Goal: Check status

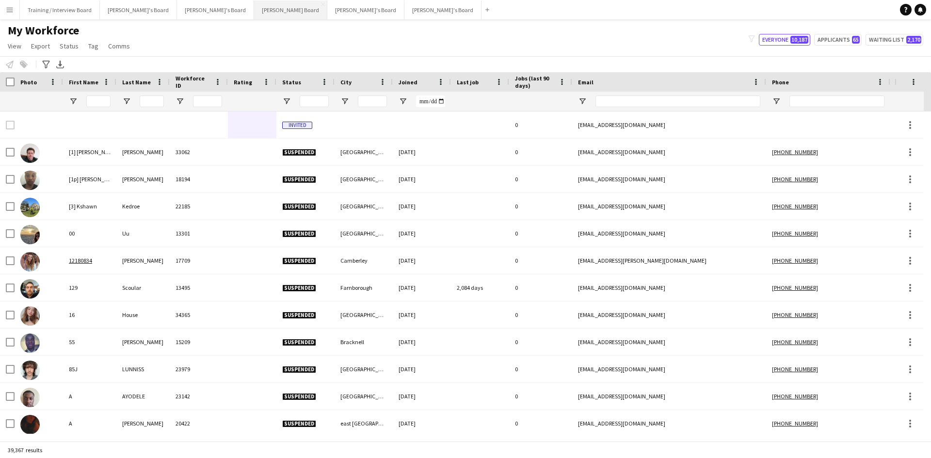
click at [254, 9] on button "[PERSON_NAME] Board Close" at bounding box center [290, 9] width 73 height 19
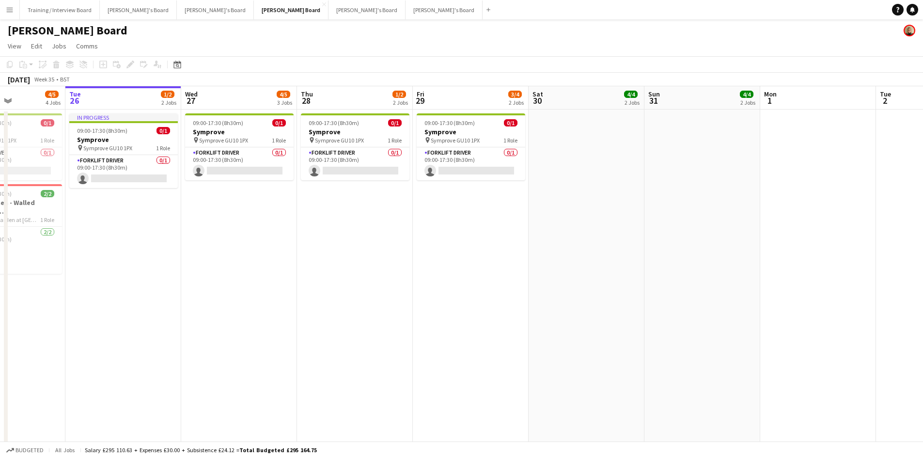
drag, startPoint x: 168, startPoint y: 100, endPoint x: 398, endPoint y: 104, distance: 230.7
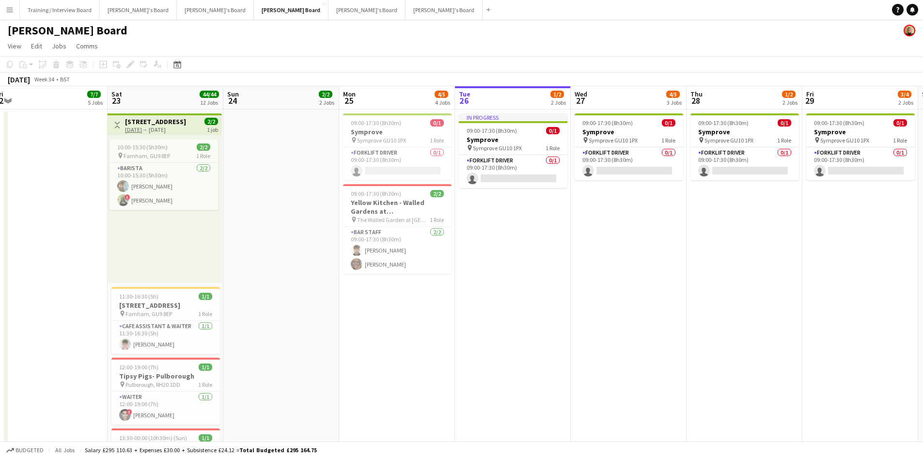
drag, startPoint x: 122, startPoint y: 99, endPoint x: 211, endPoint y: 127, distance: 93.8
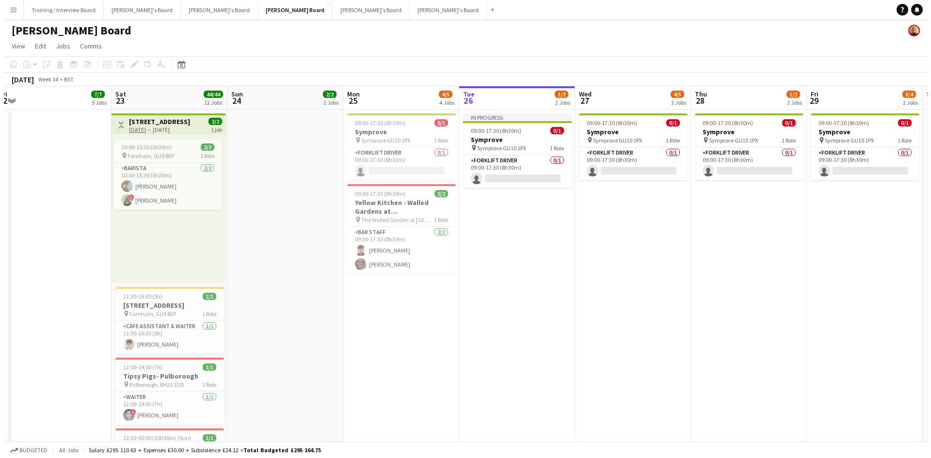
scroll to position [0, 239]
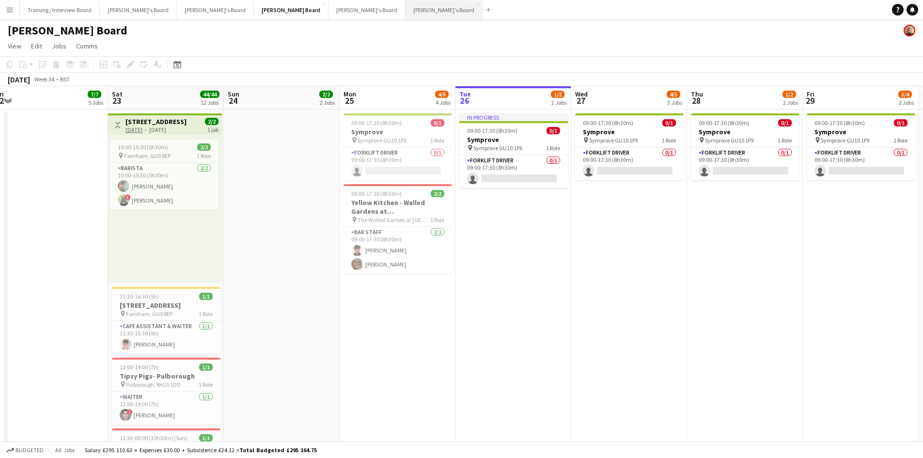
click at [406, 11] on button "[PERSON_NAME]'s Board Close" at bounding box center [444, 9] width 77 height 19
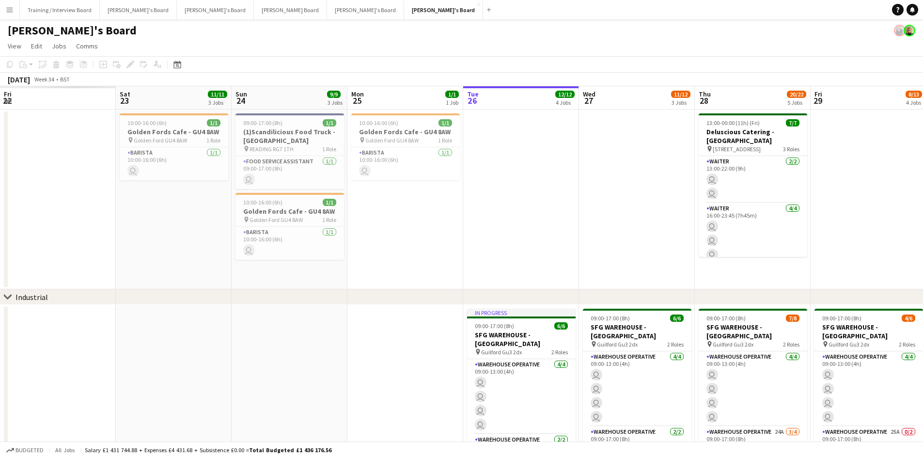
drag, startPoint x: 69, startPoint y: 101, endPoint x: 340, endPoint y: 95, distance: 271.0
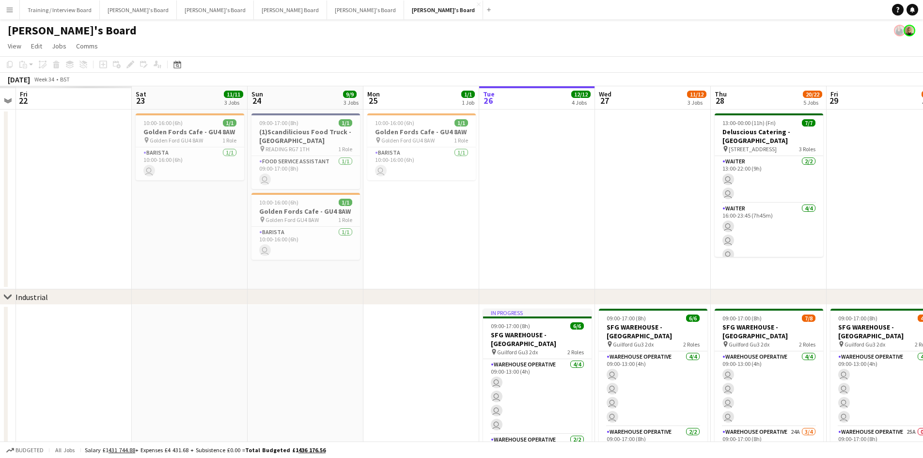
drag, startPoint x: 124, startPoint y: 96, endPoint x: 441, endPoint y: 102, distance: 317.5
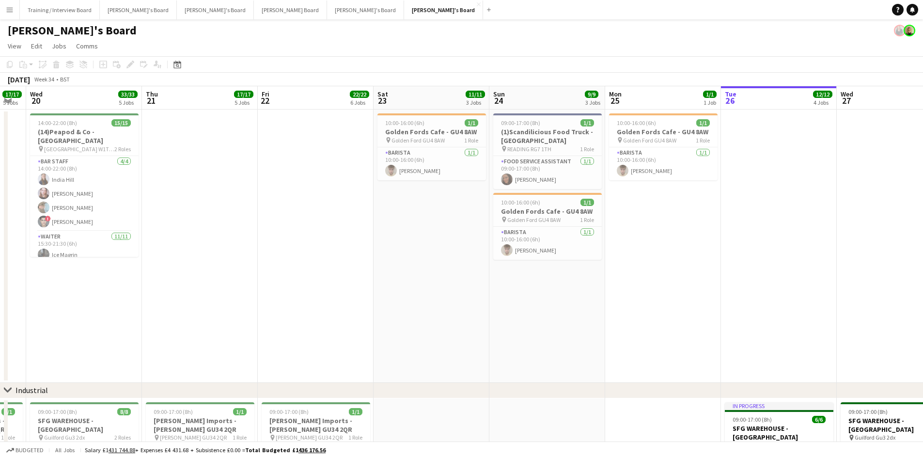
drag, startPoint x: 173, startPoint y: 104, endPoint x: 203, endPoint y: 104, distance: 30.1
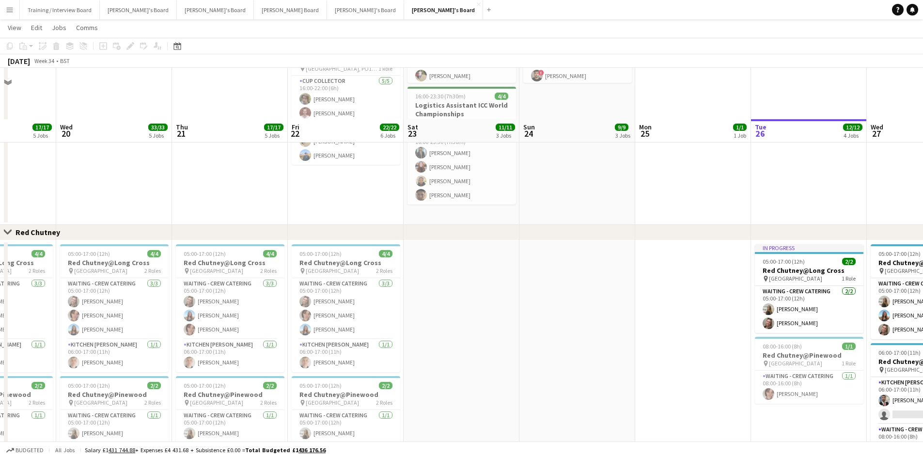
scroll to position [775, 0]
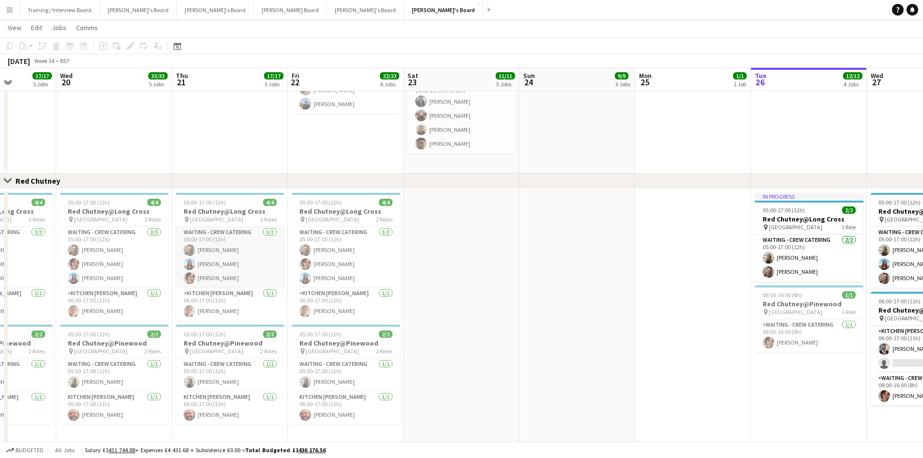
click at [249, 269] on app-card-role "Waiting - Crew Catering [DATE] 05:00-17:00 (12h) [PERSON_NAME] [PERSON_NAME] [P…" at bounding box center [230, 257] width 109 height 61
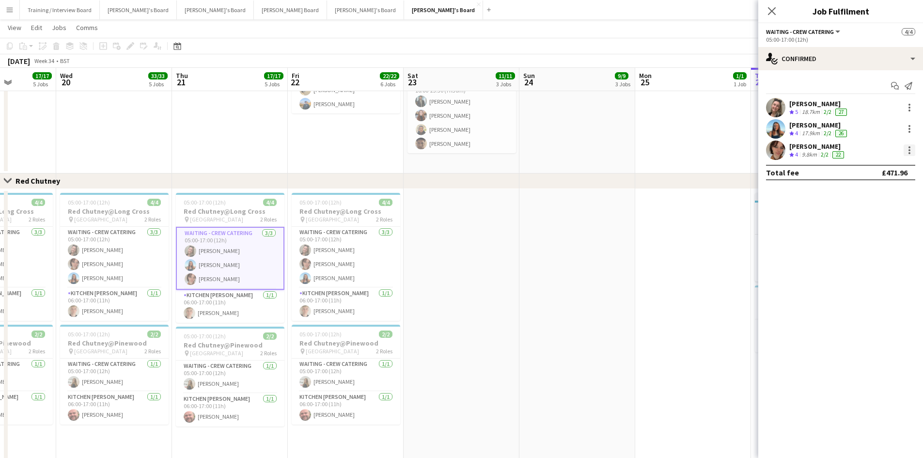
click at [907, 151] on div at bounding box center [910, 150] width 12 height 12
click at [880, 264] on span "Remove" at bounding box center [878, 261] width 60 height 9
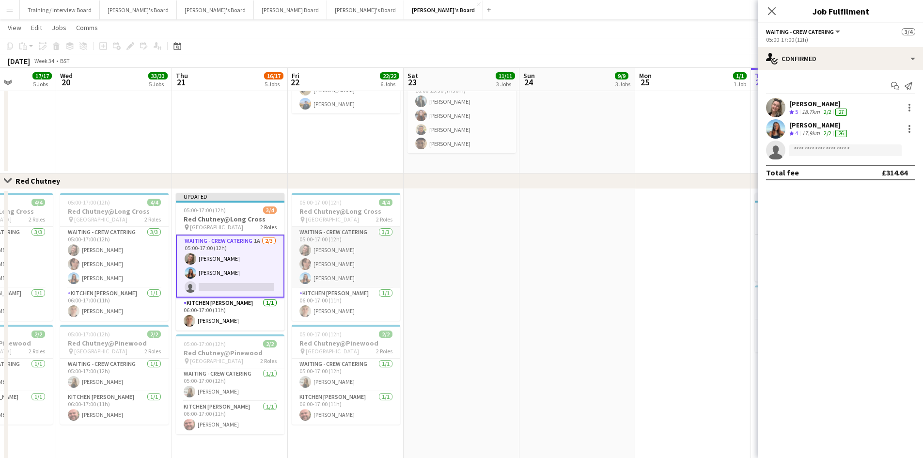
drag, startPoint x: 363, startPoint y: 269, endPoint x: 384, endPoint y: 263, distance: 21.6
click at [363, 269] on app-card-role "Waiting - Crew Catering [DATE] 05:00-17:00 (12h) [PERSON_NAME] [PERSON_NAME] [P…" at bounding box center [346, 257] width 109 height 61
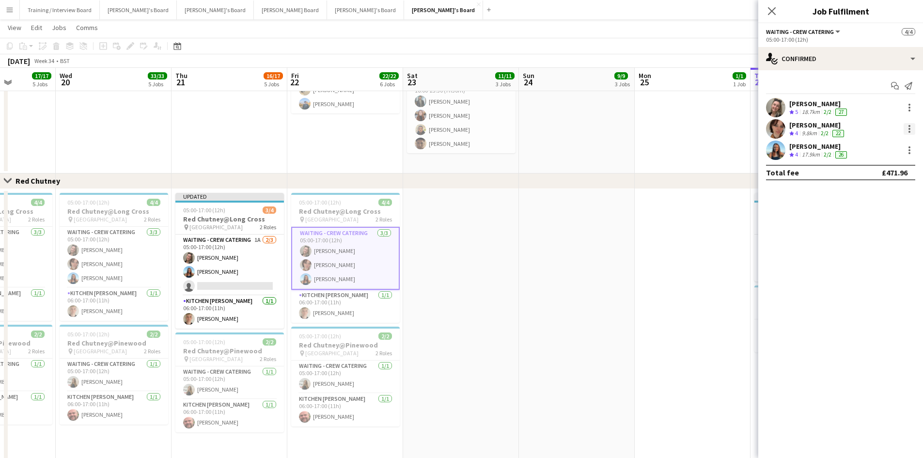
click at [909, 133] on div at bounding box center [910, 129] width 12 height 12
drag, startPoint x: 864, startPoint y: 243, endPoint x: 844, endPoint y: 238, distance: 20.6
click at [863, 242] on span "Remove" at bounding box center [862, 240] width 29 height 8
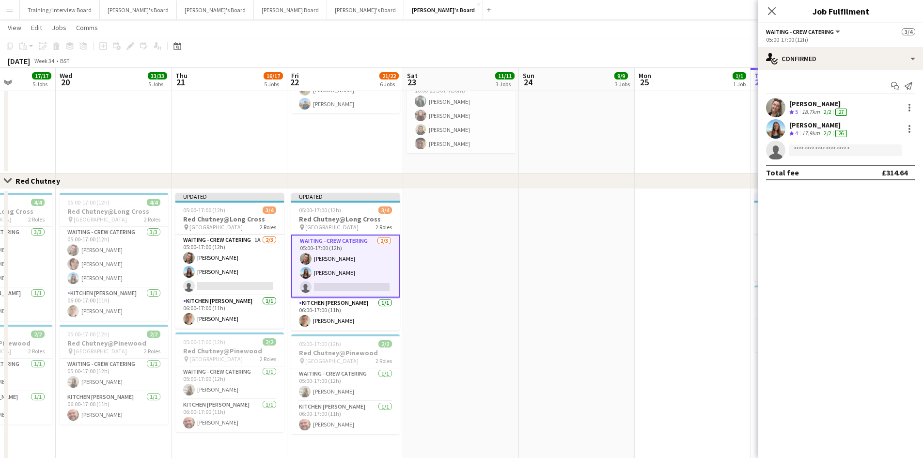
click at [650, 39] on app-toolbar "Copy Paste Paste Ctrl+V Paste with crew Ctrl+Shift+V Paste linked Job [GEOGRAPH…" at bounding box center [461, 46] width 923 height 16
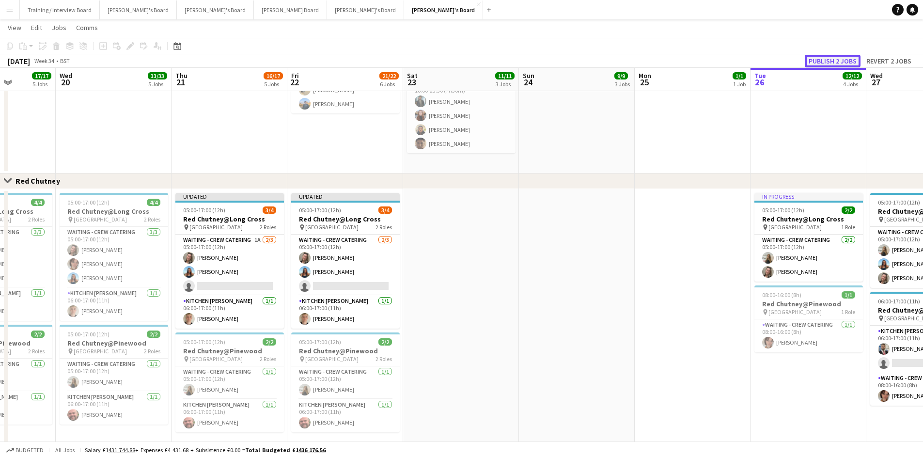
click at [816, 63] on button "Publish 2 jobs" at bounding box center [833, 61] width 56 height 13
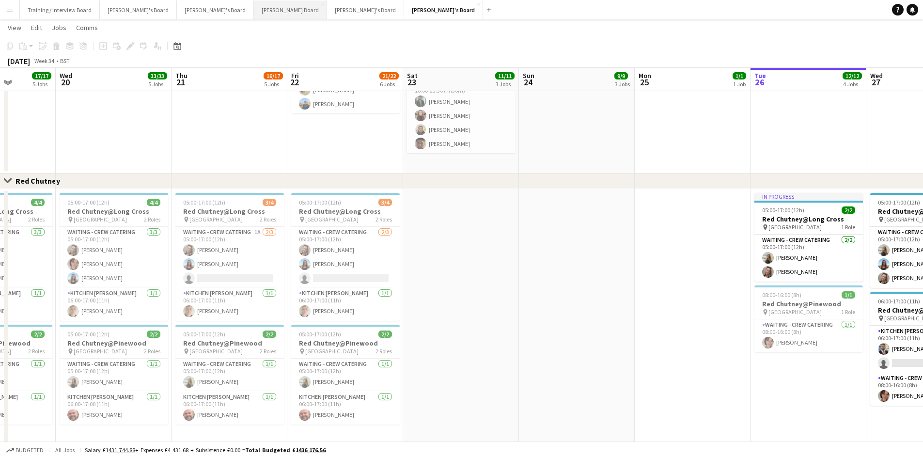
click at [254, 13] on button "[PERSON_NAME] Board Close" at bounding box center [290, 9] width 73 height 19
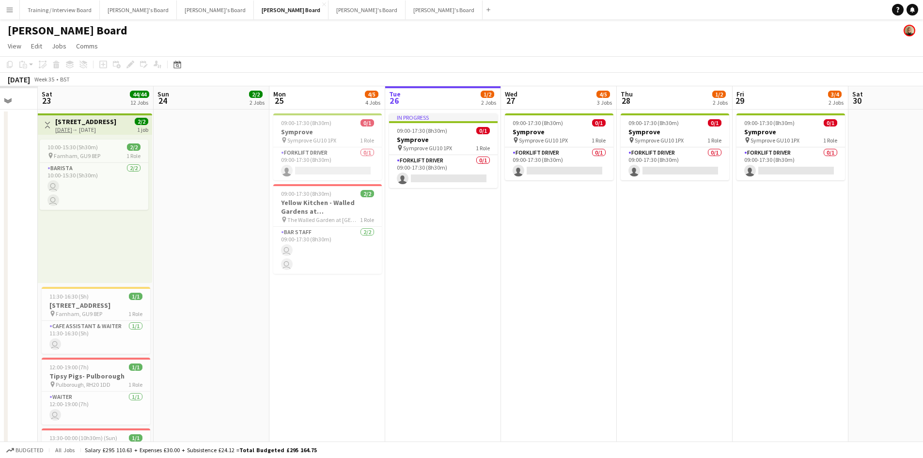
scroll to position [0, 308]
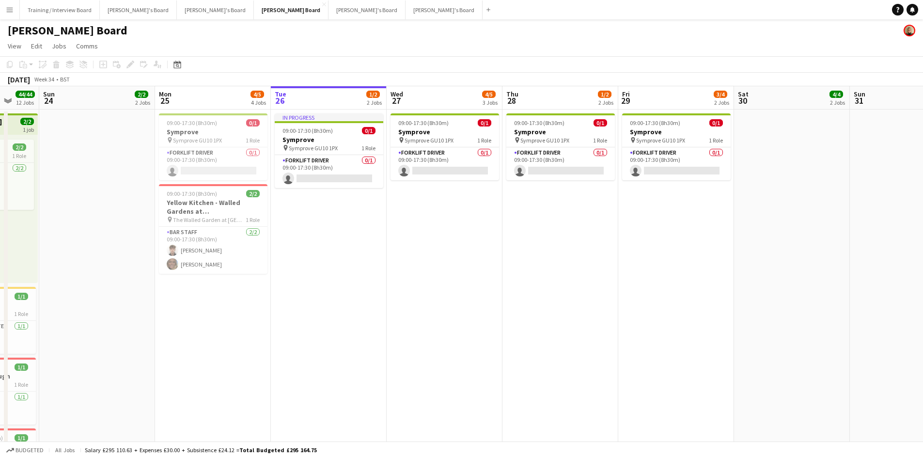
drag, startPoint x: 67, startPoint y: 105, endPoint x: 222, endPoint y: 95, distance: 155.4
click at [213, 254] on app-card-role "BAR STAFF [DATE] 09:00-17:30 (8h30m) [PERSON_NAME] [PERSON_NAME]" at bounding box center [213, 250] width 109 height 47
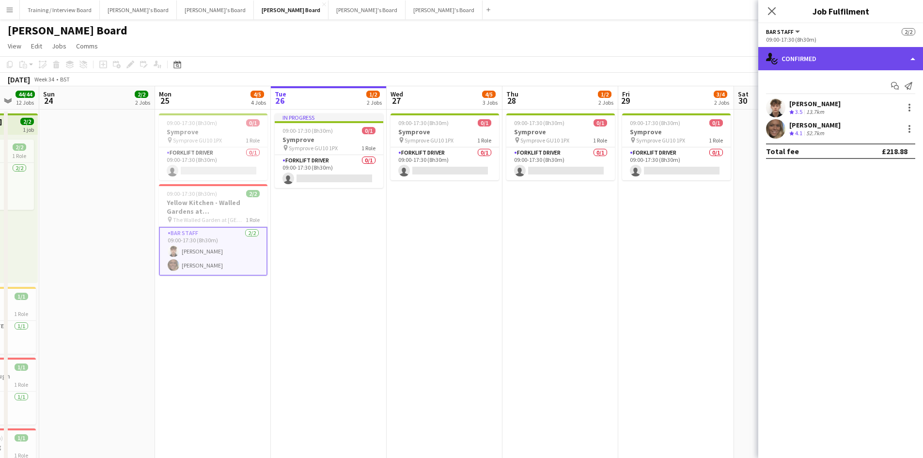
click at [843, 57] on div "single-neutral-actions-check-2 Confirmed" at bounding box center [841, 58] width 165 height 23
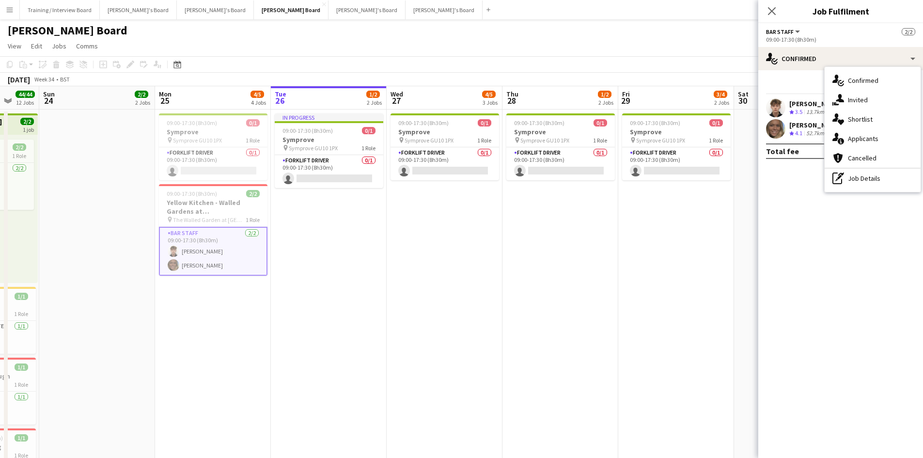
click at [875, 175] on div "pen-write Job Details" at bounding box center [873, 178] width 96 height 19
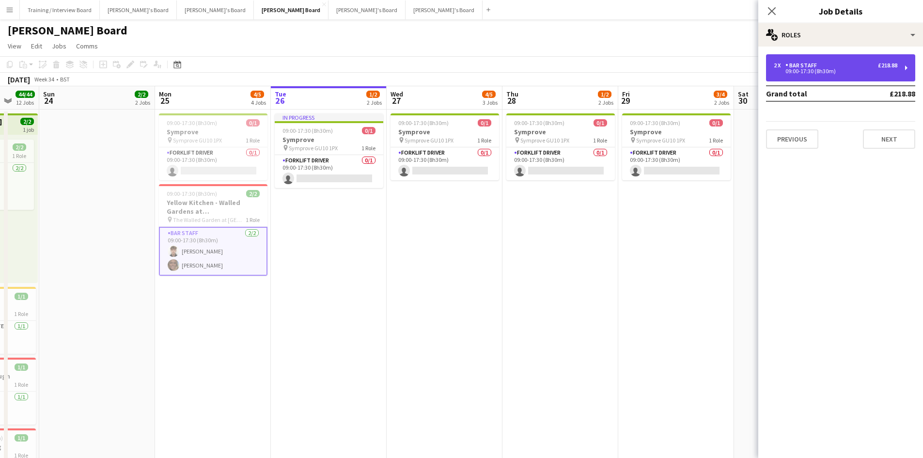
click at [823, 74] on div "09:00-17:30 (8h30m)" at bounding box center [836, 71] width 124 height 5
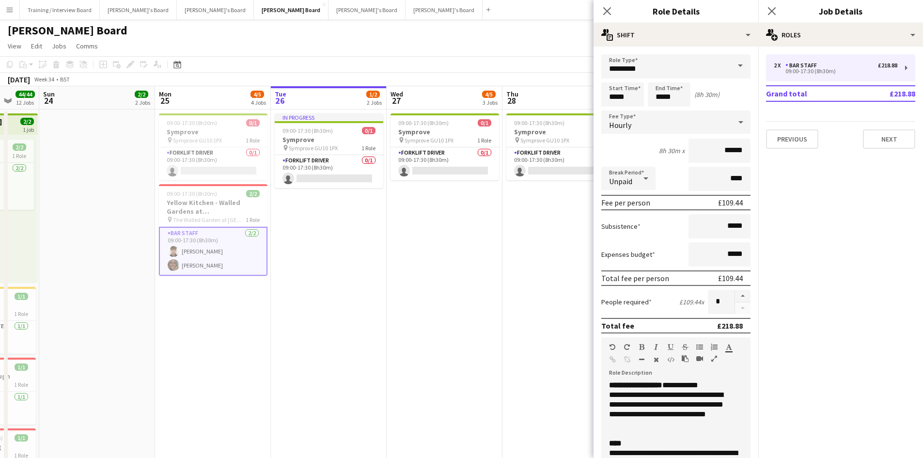
click at [523, 52] on app-page-menu "View Day view expanded Day view collapsed Month view Date picker Jump to [DATE]…" at bounding box center [461, 47] width 923 height 18
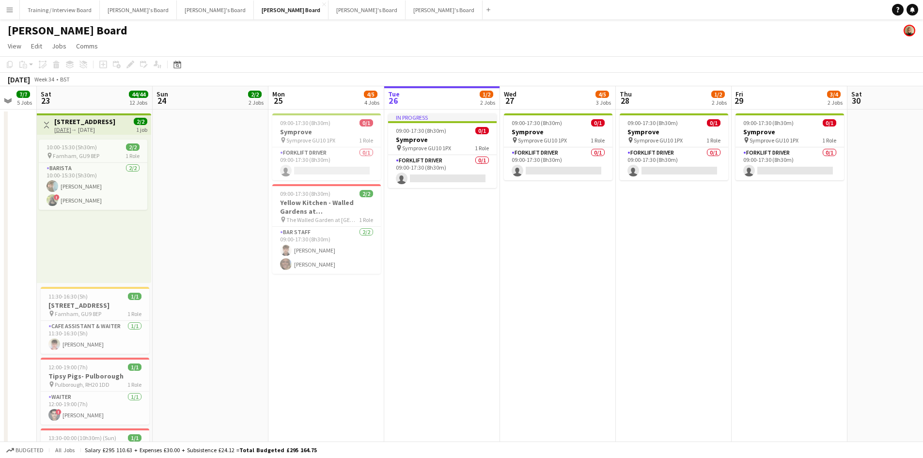
drag, startPoint x: 181, startPoint y: 102, endPoint x: 425, endPoint y: 105, distance: 244.3
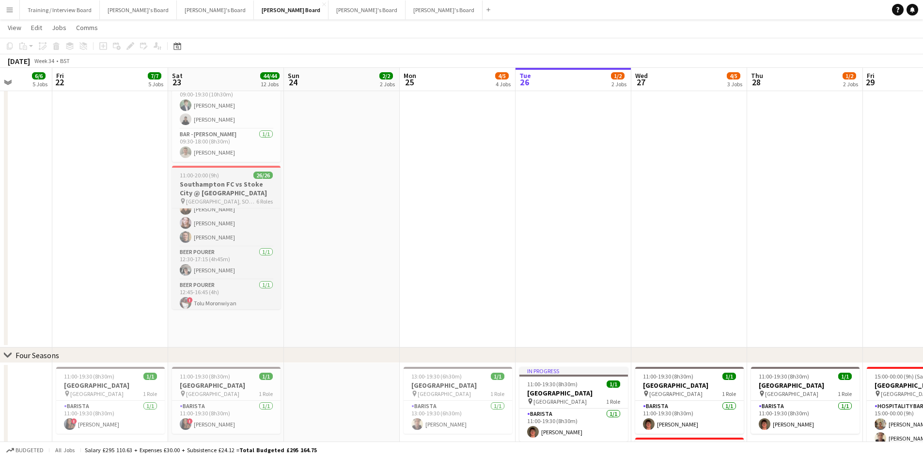
scroll to position [75, 0]
drag, startPoint x: 15, startPoint y: 6, endPoint x: 30, endPoint y: 20, distance: 19.9
click at [16, 7] on button "Menu" at bounding box center [9, 9] width 19 height 19
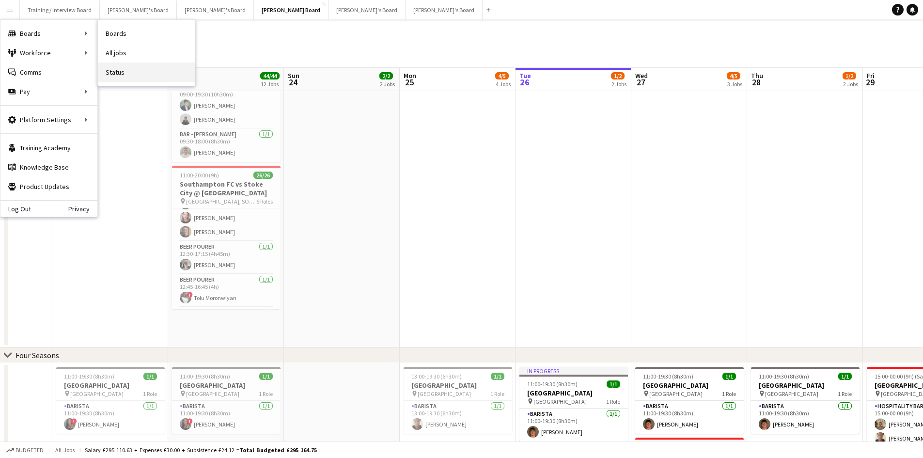
click at [128, 67] on link "Status" at bounding box center [146, 72] width 97 height 19
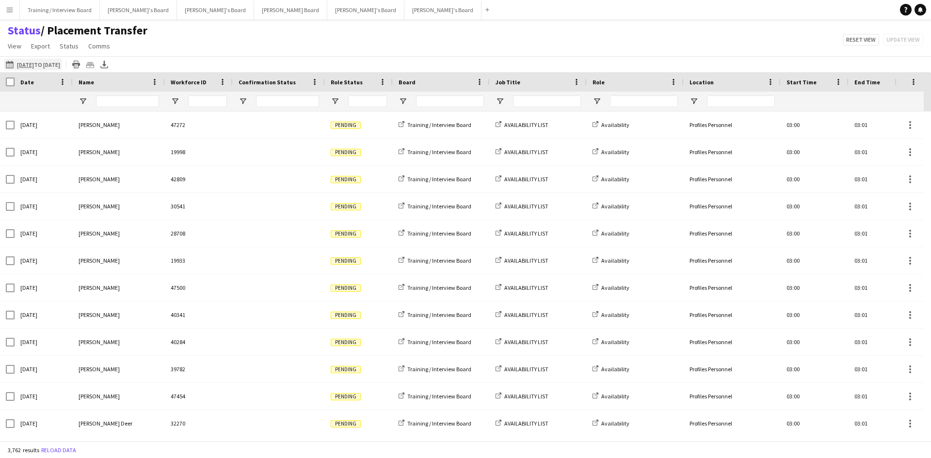
click at [10, 62] on app-icon "[DATE] to [DATE]" at bounding box center [11, 65] width 11 height 8
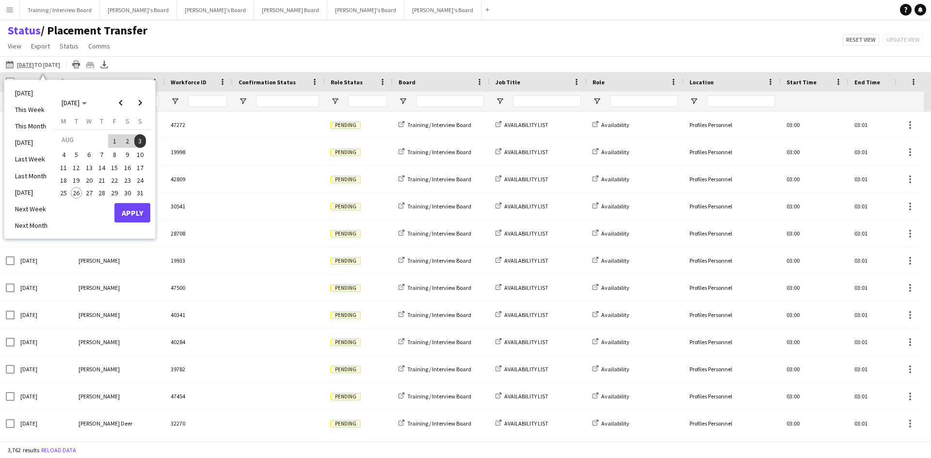
click at [130, 182] on span "23" at bounding box center [128, 180] width 12 height 12
click at [143, 213] on button "Apply" at bounding box center [132, 212] width 36 height 19
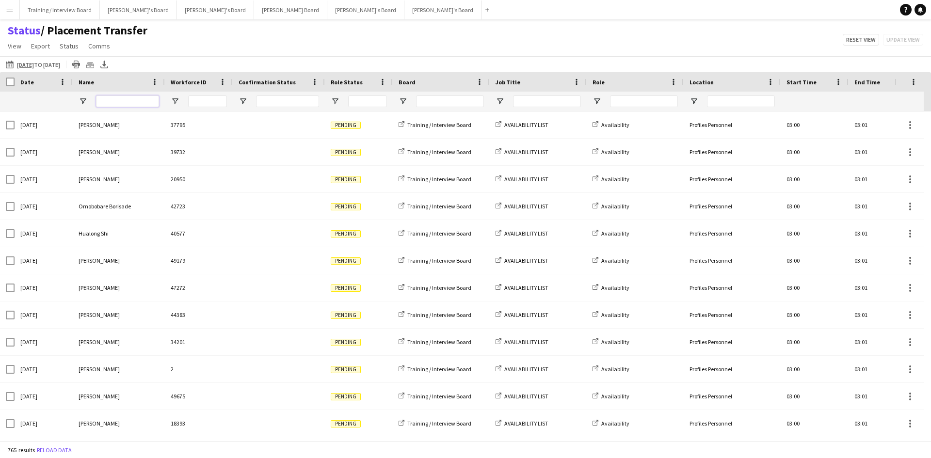
click at [112, 104] on input "Name Filter Input" at bounding box center [127, 101] width 63 height 12
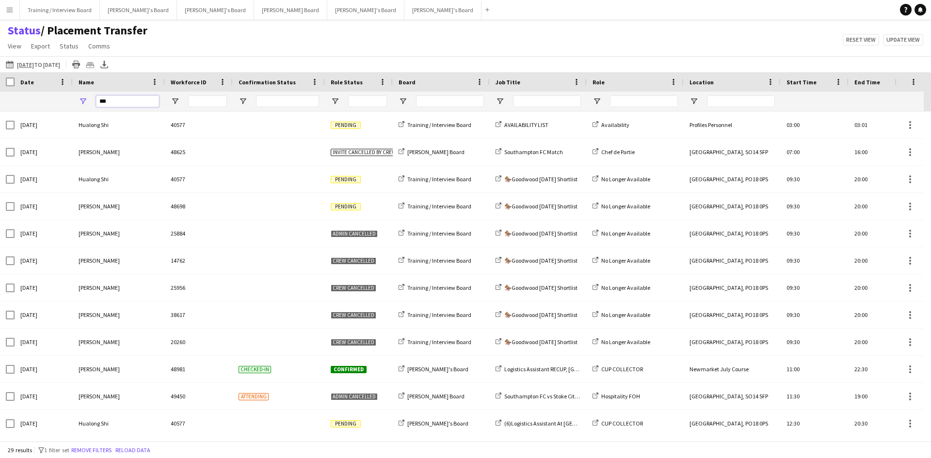
type input "****"
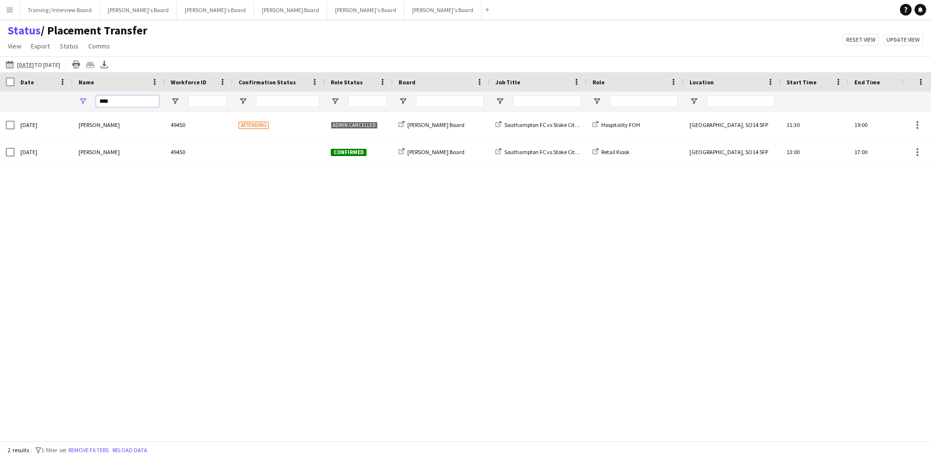
drag, startPoint x: 119, startPoint y: 104, endPoint x: 60, endPoint y: 103, distance: 59.6
click at [60, 103] on div "****" at bounding box center [608, 101] width 1217 height 19
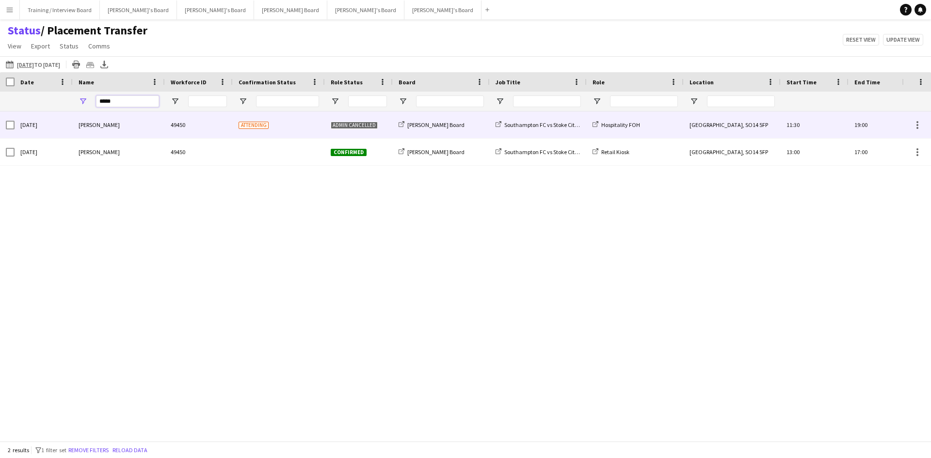
type input "******"
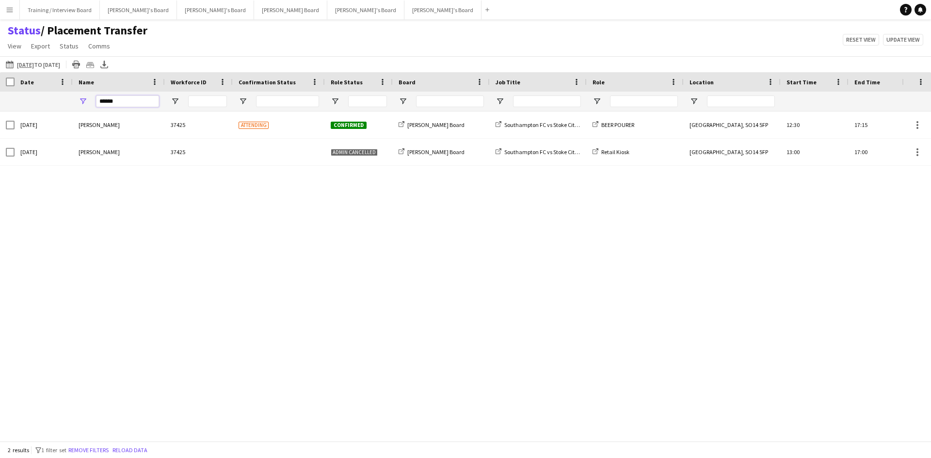
drag, startPoint x: 137, startPoint y: 100, endPoint x: 50, endPoint y: 109, distance: 87.6
click at [50, 109] on div "******" at bounding box center [608, 101] width 1217 height 19
type input "*******"
drag, startPoint x: 132, startPoint y: 99, endPoint x: 79, endPoint y: 98, distance: 52.9
click at [79, 98] on div "*******" at bounding box center [119, 101] width 92 height 19
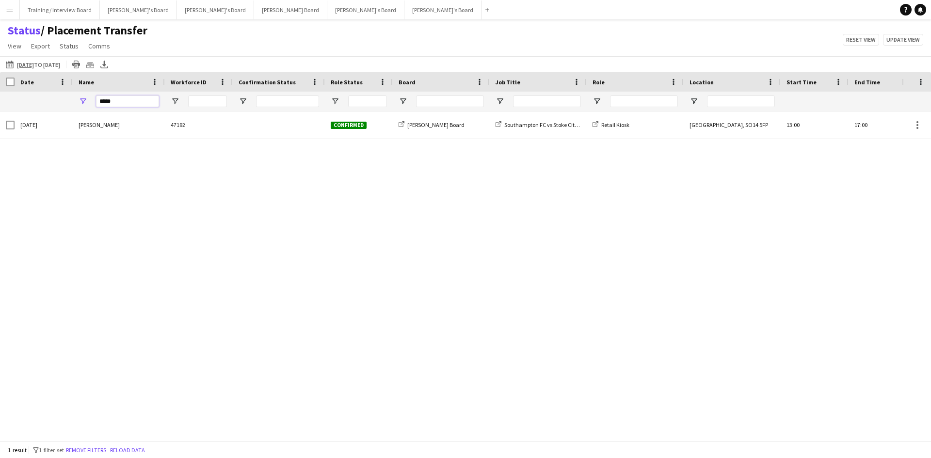
drag, startPoint x: 143, startPoint y: 102, endPoint x: 104, endPoint y: 103, distance: 39.3
click at [104, 103] on input "*****" at bounding box center [127, 101] width 63 height 12
type input "*"
